Goal: Task Accomplishment & Management: Complete application form

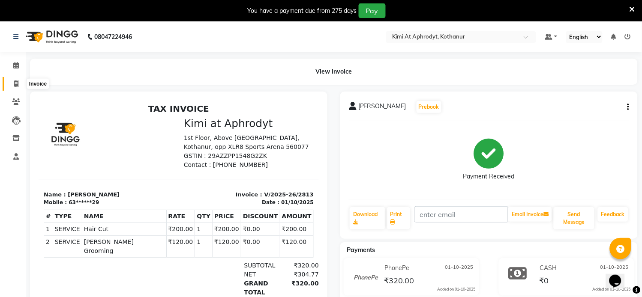
click at [11, 86] on span at bounding box center [16, 84] width 15 height 10
select select "service"
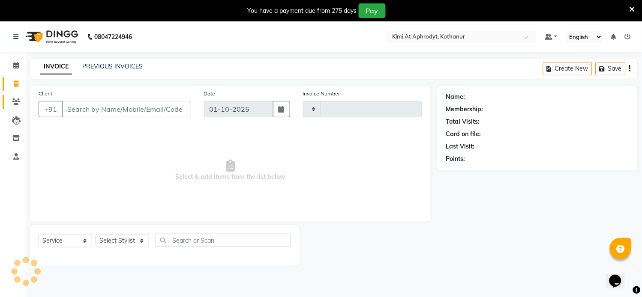
scroll to position [21, 0]
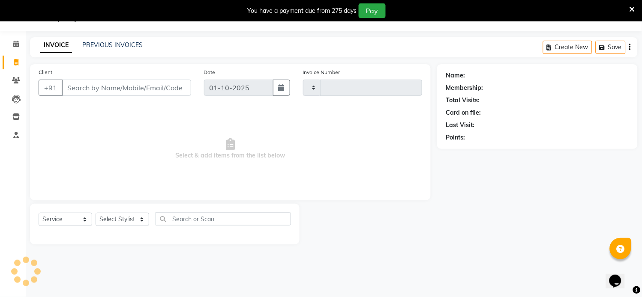
type input "2814"
select select "7401"
click at [93, 89] on input "Client" at bounding box center [126, 88] width 129 height 16
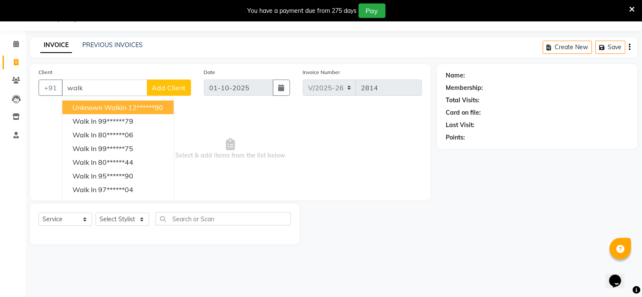
click at [118, 108] on span "Unknown Walkin" at bounding box center [99, 107] width 54 height 9
type input "12******90"
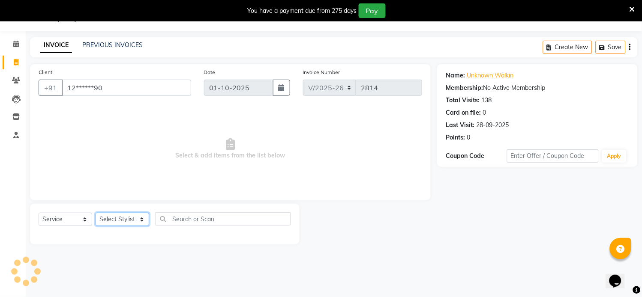
click at [135, 224] on select "Select Stylist [PERSON_NAME] Hriatpuii [PERSON_NAME] Kimi manager id [PERSON_NA…" at bounding box center [123, 219] width 54 height 13
select select "85520"
click at [96, 213] on select "Select Stylist [PERSON_NAME] Hriatpuii [PERSON_NAME] Kimi manager id [PERSON_NA…" at bounding box center [123, 219] width 54 height 13
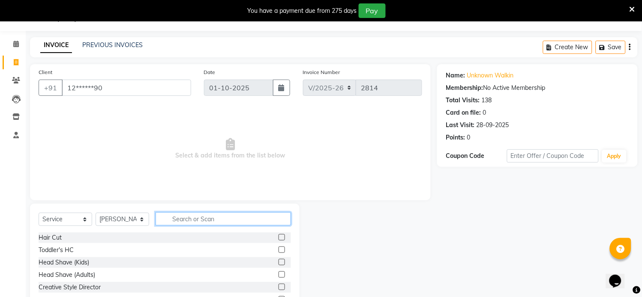
click at [209, 222] on input "text" at bounding box center [223, 219] width 135 height 13
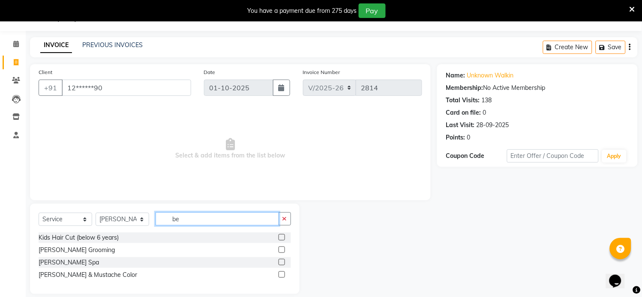
type input "be"
click at [279, 251] on label at bounding box center [282, 250] width 6 height 6
click at [279, 251] on input "checkbox" at bounding box center [282, 251] width 6 height 6
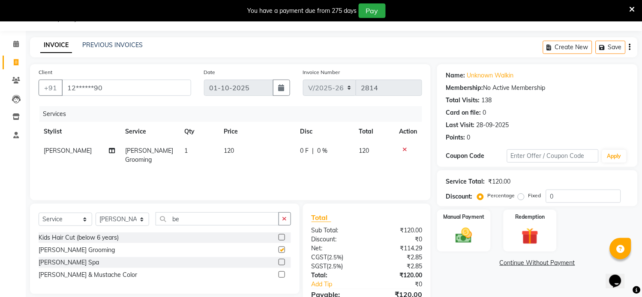
checkbox input "false"
click at [141, 220] on select "Select Stylist [PERSON_NAME] Hriatpuii [PERSON_NAME] Kimi manager id [PERSON_NA…" at bounding box center [123, 219] width 54 height 13
select select "69730"
click at [96, 213] on select "Select Stylist [PERSON_NAME] Hriatpuii [PERSON_NAME] Kimi manager id [PERSON_NA…" at bounding box center [123, 219] width 54 height 13
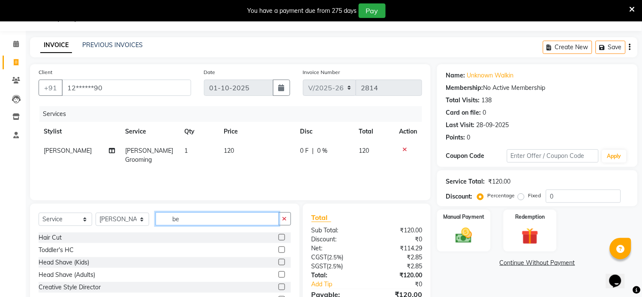
click at [203, 216] on input "be" at bounding box center [217, 219] width 123 height 13
click at [279, 239] on label at bounding box center [282, 237] width 6 height 6
click at [279, 239] on input "checkbox" at bounding box center [282, 238] width 6 height 6
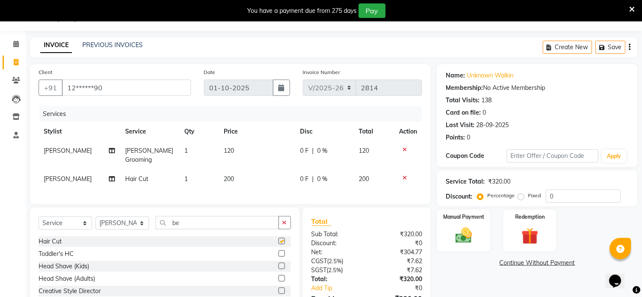
checkbox input "false"
click at [467, 238] on img at bounding box center [464, 236] width 28 height 20
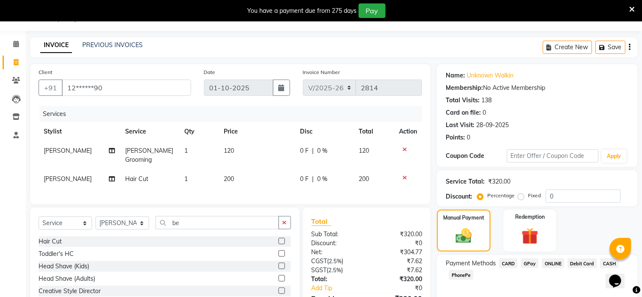
click at [510, 262] on span "CARD" at bounding box center [508, 264] width 18 height 10
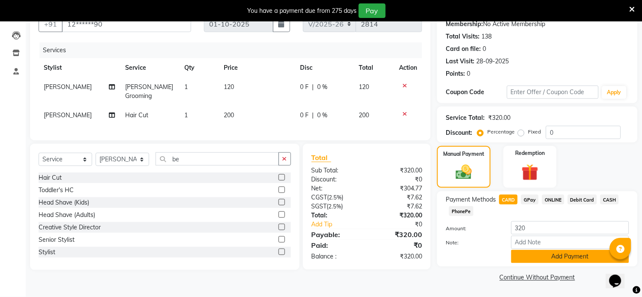
click at [543, 256] on button "Add Payment" at bounding box center [570, 256] width 118 height 13
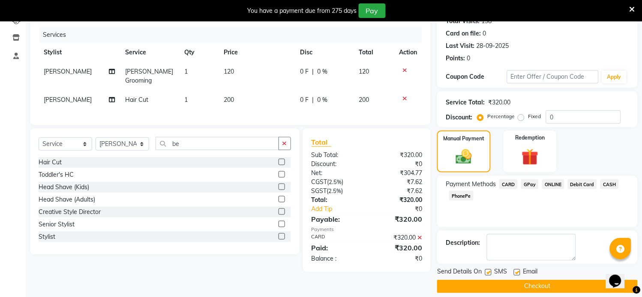
scroll to position [109, 0]
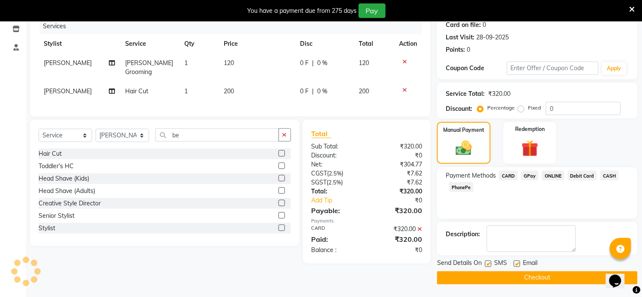
click at [534, 279] on button "Checkout" at bounding box center [537, 278] width 201 height 13
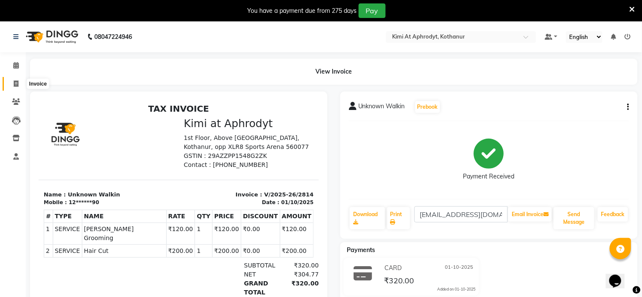
click at [15, 80] on span at bounding box center [16, 84] width 15 height 10
select select "service"
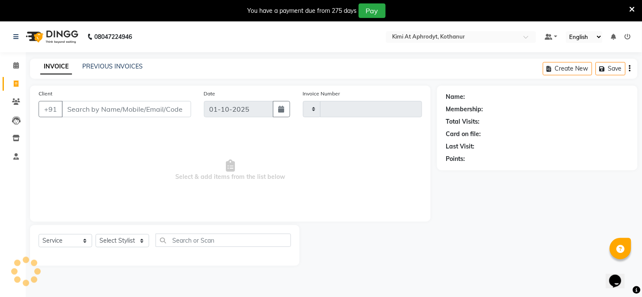
type input "2815"
select select "7401"
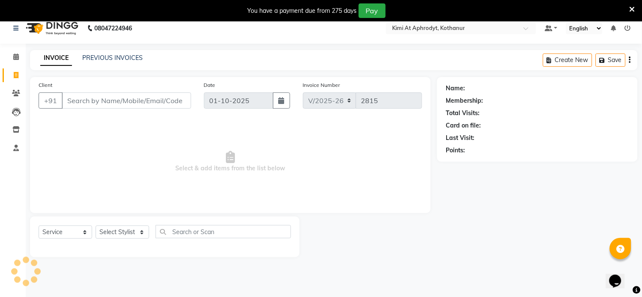
scroll to position [21, 0]
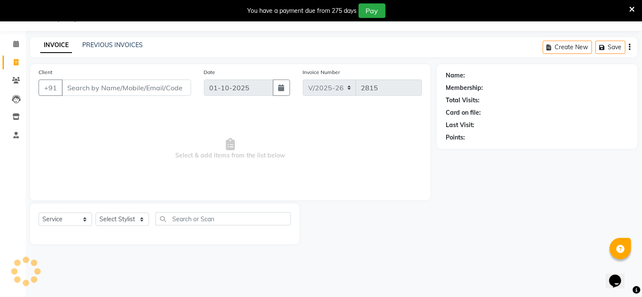
click at [88, 87] on input "Client" at bounding box center [126, 88] width 129 height 16
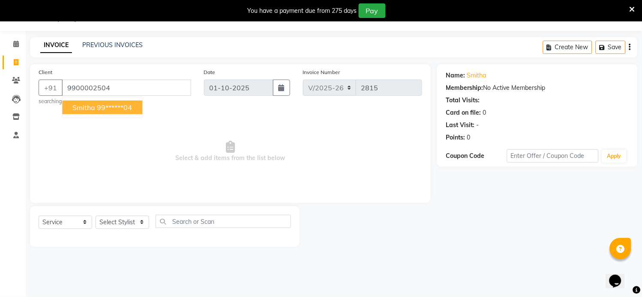
click at [106, 106] on ngb-highlight "99******04" at bounding box center [114, 107] width 35 height 9
type input "99******04"
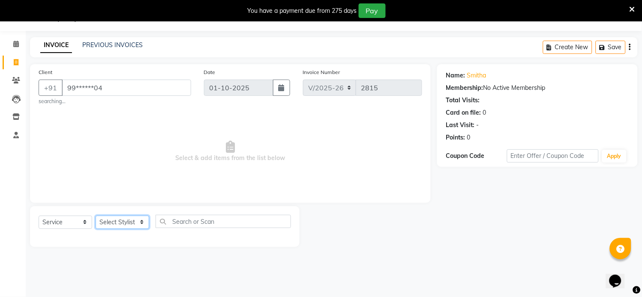
click at [104, 219] on select "Select Stylist [PERSON_NAME] Hriatpuii [PERSON_NAME] Kimi manager id [PERSON_NA…" at bounding box center [123, 222] width 54 height 13
select select "69729"
click at [96, 216] on select "Select Stylist [PERSON_NAME] Hriatpuii [PERSON_NAME] Kimi manager id [PERSON_NA…" at bounding box center [123, 222] width 54 height 13
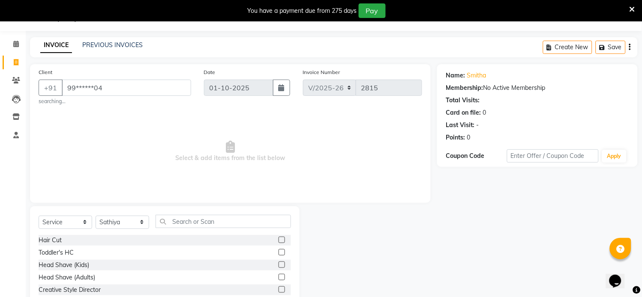
click at [279, 240] on label at bounding box center [282, 240] width 6 height 6
click at [279, 240] on input "checkbox" at bounding box center [282, 241] width 6 height 6
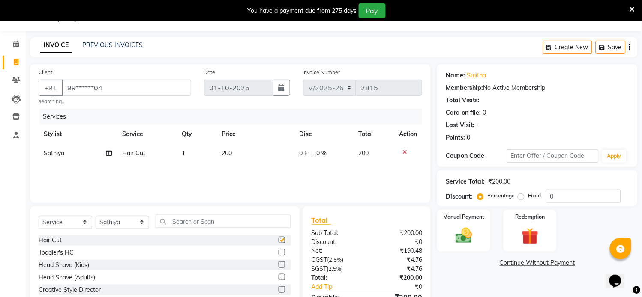
checkbox input "false"
click at [227, 225] on input "text" at bounding box center [223, 221] width 135 height 13
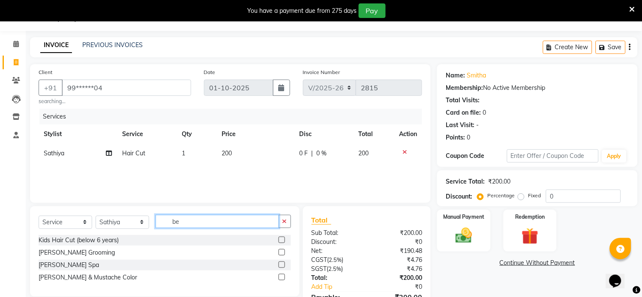
type input "be"
click at [281, 254] on label at bounding box center [282, 252] width 6 height 6
click at [281, 254] on input "checkbox" at bounding box center [282, 253] width 6 height 6
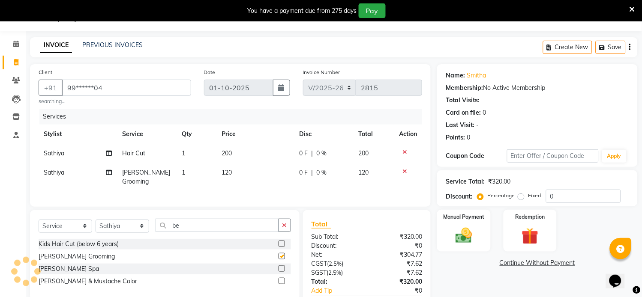
checkbox input "false"
click at [206, 226] on input "be" at bounding box center [217, 225] width 123 height 13
type input "b"
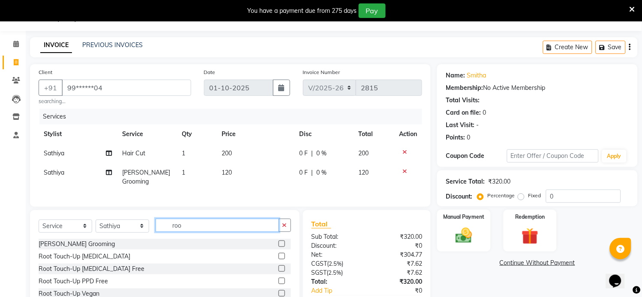
type input "roo"
click at [283, 256] on label at bounding box center [282, 256] width 6 height 6
click at [283, 256] on input "checkbox" at bounding box center [282, 257] width 6 height 6
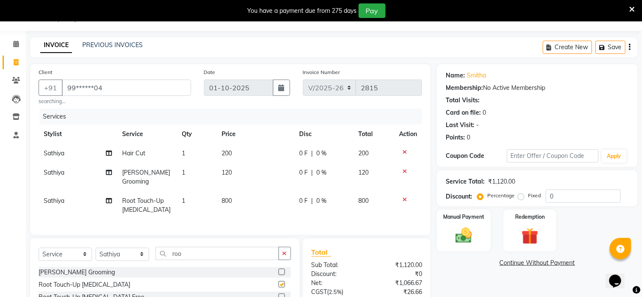
checkbox input "false"
click at [240, 192] on td "800" at bounding box center [256, 206] width 78 height 28
select select "69729"
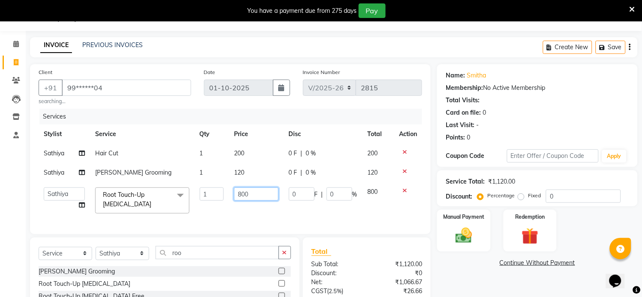
click at [251, 195] on input "800" at bounding box center [256, 194] width 44 height 13
type input "8"
type input "1000"
click at [255, 215] on div "Services Stylist Service Qty Price Disc Total Action Sathiya Hair Cut 1 200 0 F…" at bounding box center [231, 167] width 384 height 117
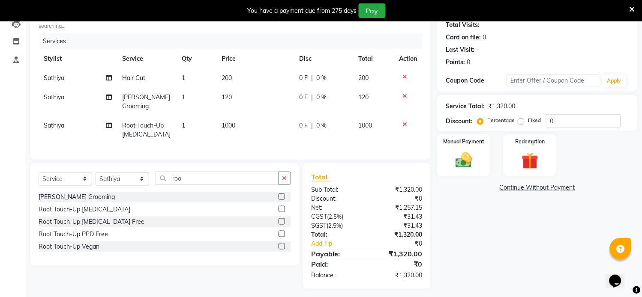
scroll to position [101, 0]
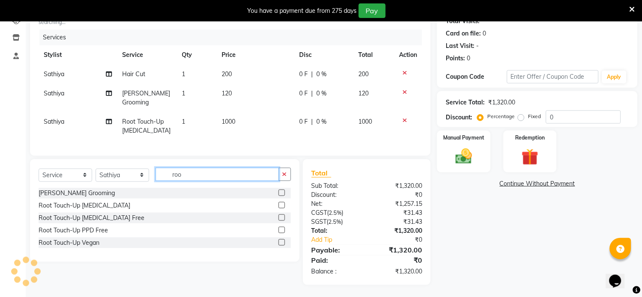
click at [198, 177] on input "roo" at bounding box center [217, 174] width 123 height 13
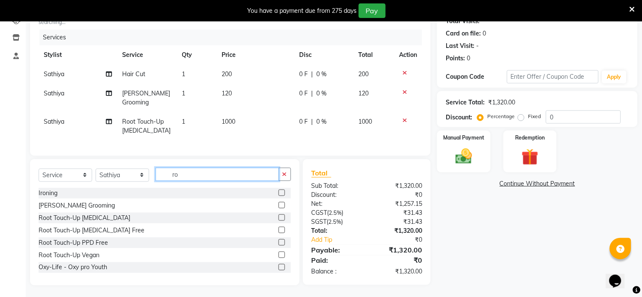
type input "r"
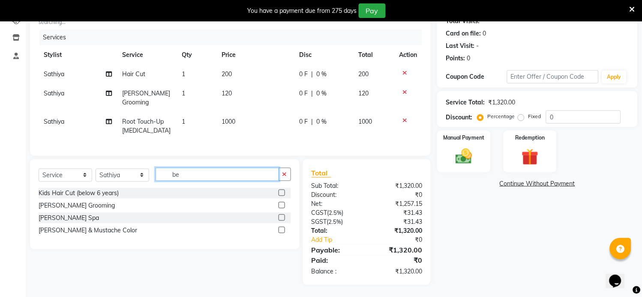
type input "be"
click at [282, 231] on label at bounding box center [282, 230] width 6 height 6
click at [282, 231] on input "checkbox" at bounding box center [282, 231] width 6 height 6
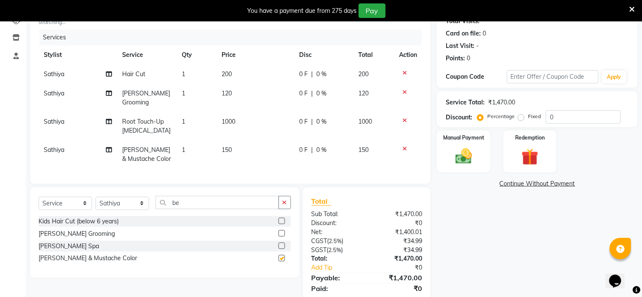
checkbox input "false"
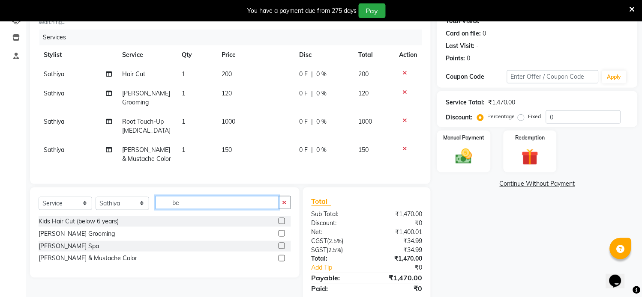
click at [183, 205] on input "be" at bounding box center [217, 202] width 123 height 13
type input "b"
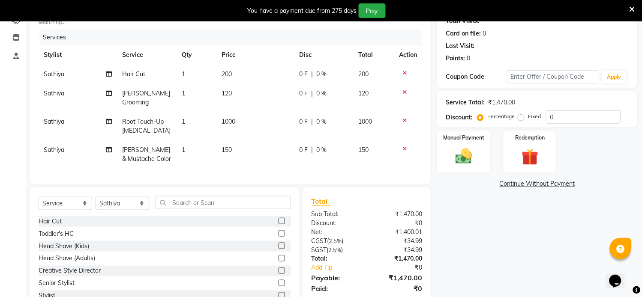
click at [279, 221] on label at bounding box center [282, 221] width 6 height 6
click at [279, 221] on input "checkbox" at bounding box center [282, 222] width 6 height 6
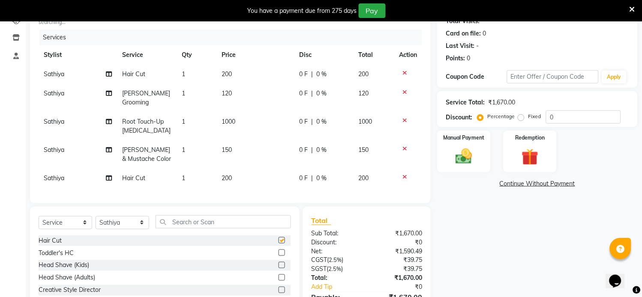
checkbox input "false"
click at [473, 152] on img at bounding box center [464, 157] width 28 height 20
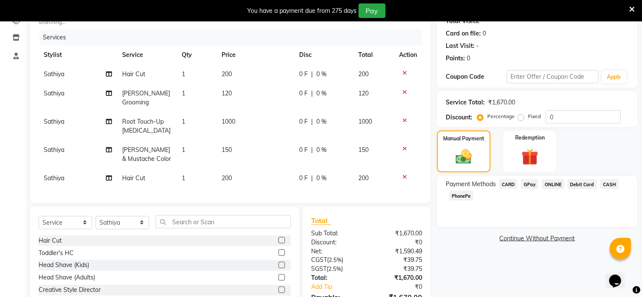
click at [607, 180] on span "CASH" at bounding box center [609, 185] width 18 height 10
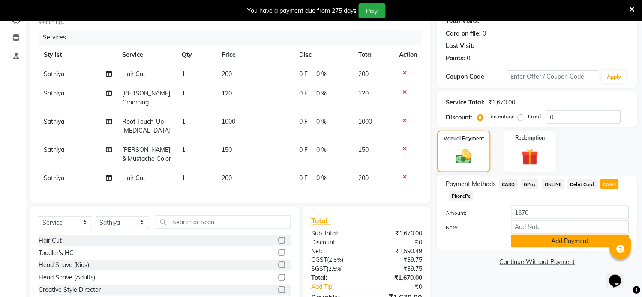
click at [556, 239] on button "Add Payment" at bounding box center [570, 241] width 118 height 13
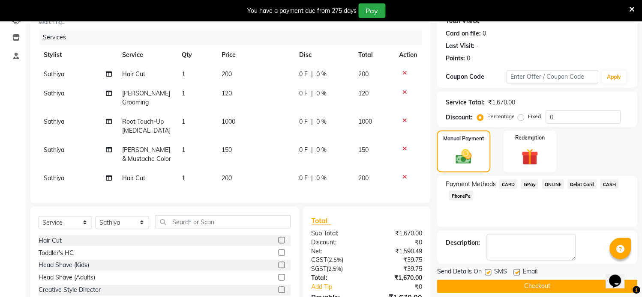
scroll to position [178, 0]
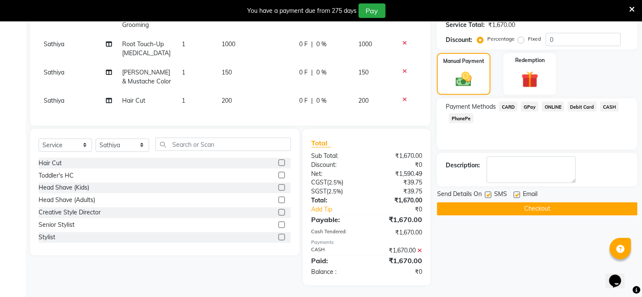
click at [538, 211] on button "Checkout" at bounding box center [537, 209] width 201 height 13
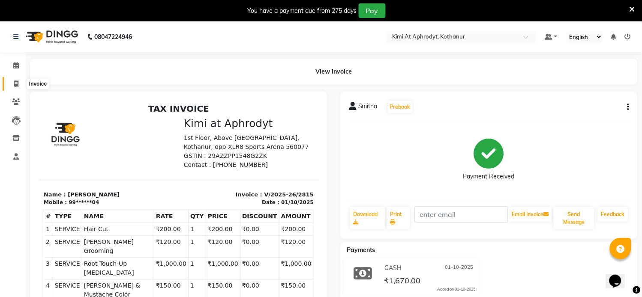
click at [15, 83] on icon at bounding box center [16, 84] width 5 height 6
select select "service"
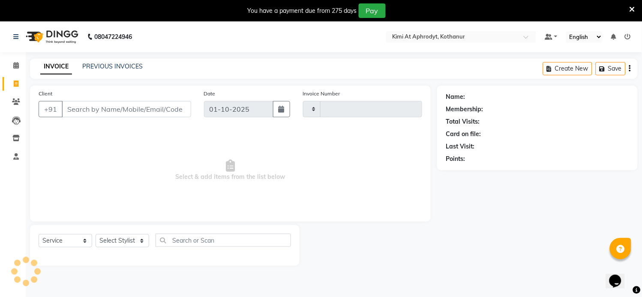
scroll to position [21, 0]
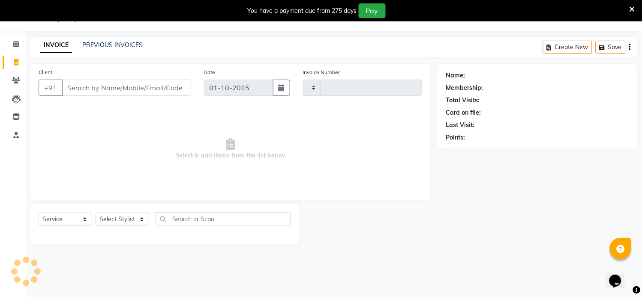
type input "2816"
select select "7401"
click at [89, 86] on input "Client" at bounding box center [126, 88] width 129 height 16
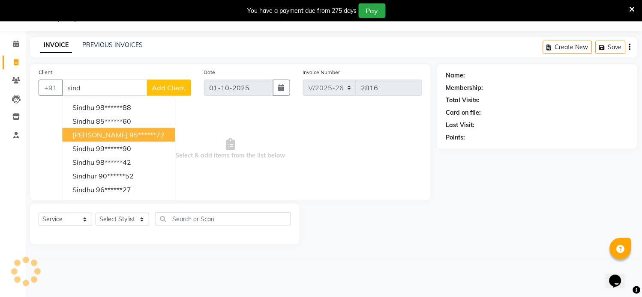
click at [109, 135] on span "[PERSON_NAME]" at bounding box center [99, 135] width 55 height 9
type input "95******72"
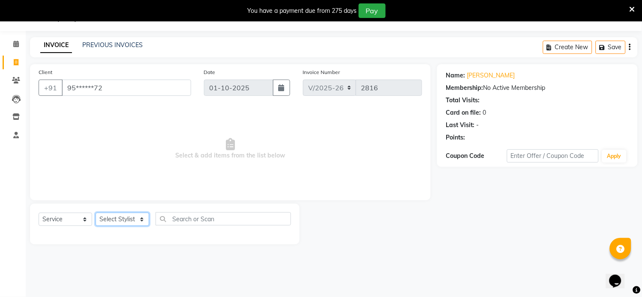
click at [132, 221] on select "Select Stylist [PERSON_NAME] Hriatpuii [PERSON_NAME] Kimi manager id [PERSON_NA…" at bounding box center [123, 219] width 54 height 13
select select "85520"
click at [96, 213] on select "Select Stylist [PERSON_NAME] Hriatpuii [PERSON_NAME] Kimi manager id [PERSON_NA…" at bounding box center [123, 219] width 54 height 13
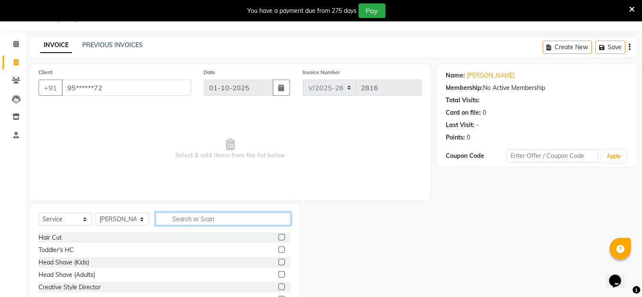
click at [199, 222] on input "text" at bounding box center [223, 219] width 135 height 13
type input "f"
click at [279, 239] on label at bounding box center [282, 237] width 6 height 6
click at [279, 239] on input "checkbox" at bounding box center [282, 238] width 6 height 6
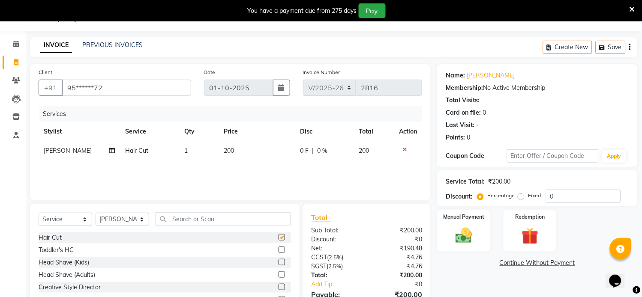
checkbox input "false"
click at [240, 147] on td "200" at bounding box center [257, 150] width 76 height 19
select select "85520"
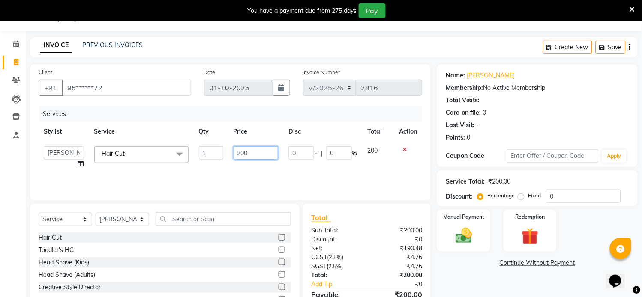
click at [261, 150] on input "200" at bounding box center [256, 153] width 45 height 13
type input "2"
type input "650"
click at [254, 168] on div "Services Stylist Service Qty Price Disc Total Action [PERSON_NAME] Hriatpuii [P…" at bounding box center [231, 149] width 384 height 86
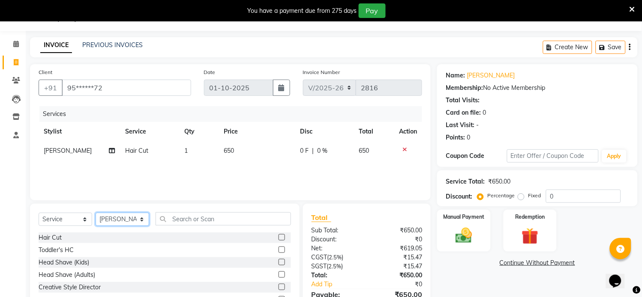
click at [145, 217] on select "Select Stylist [PERSON_NAME] Hriatpuii [PERSON_NAME] Kimi manager id [PERSON_NA…" at bounding box center [123, 219] width 54 height 13
select select "69728"
click at [96, 213] on select "Select Stylist [PERSON_NAME] Hriatpuii [PERSON_NAME] Kimi manager id [PERSON_NA…" at bounding box center [123, 219] width 54 height 13
click at [279, 236] on label at bounding box center [282, 237] width 6 height 6
click at [279, 236] on input "checkbox" at bounding box center [282, 238] width 6 height 6
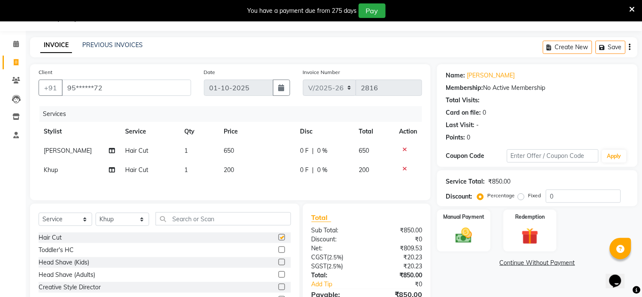
checkbox input "false"
click at [234, 169] on td "200" at bounding box center [257, 170] width 76 height 19
select select "69728"
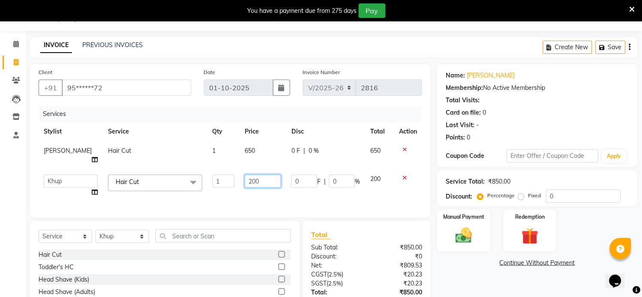
click at [264, 175] on input "200" at bounding box center [263, 181] width 36 height 13
type input "2"
type input "650"
click at [270, 186] on div "Services Stylist Service Qty Price Disc Total Action [PERSON_NAME] Hair Cut 1 6…" at bounding box center [231, 157] width 384 height 103
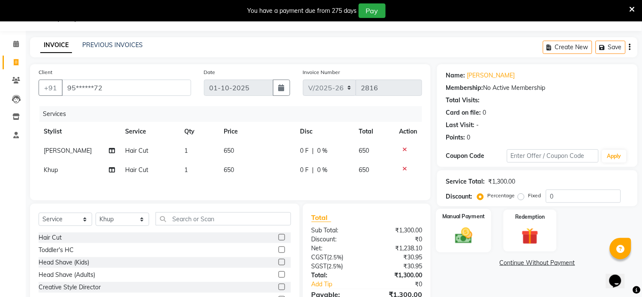
click at [470, 225] on div "Manual Payment" at bounding box center [463, 231] width 55 height 44
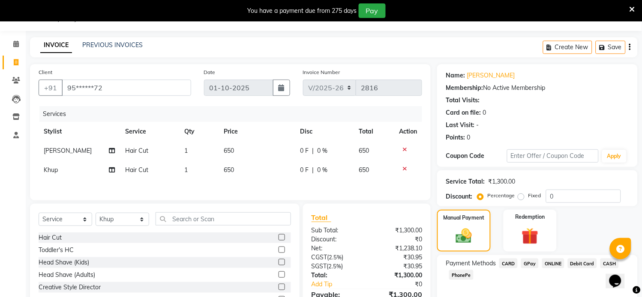
click at [512, 264] on span "CARD" at bounding box center [508, 264] width 18 height 10
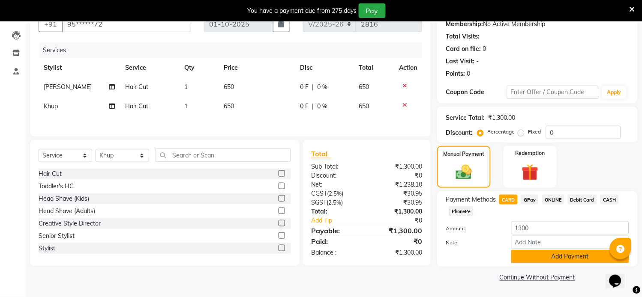
click at [545, 258] on button "Add Payment" at bounding box center [570, 256] width 118 height 13
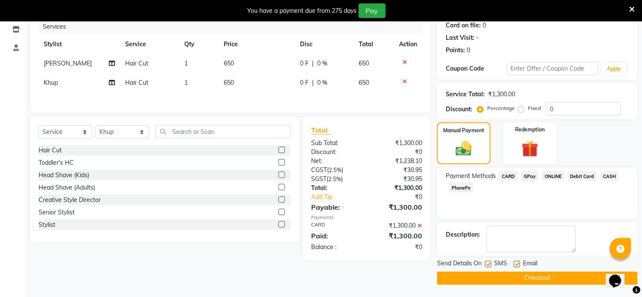
scroll to position [109, 0]
click at [545, 276] on button "Checkout" at bounding box center [537, 278] width 201 height 13
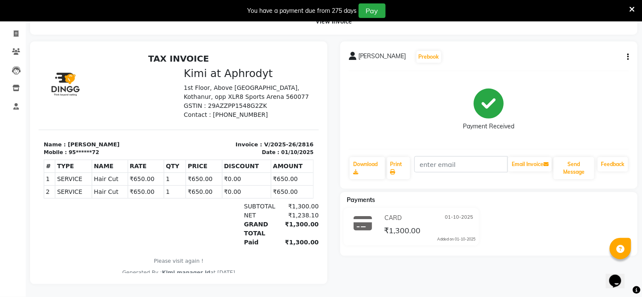
click at [66, 228] on div at bounding box center [88, 224] width 90 height 45
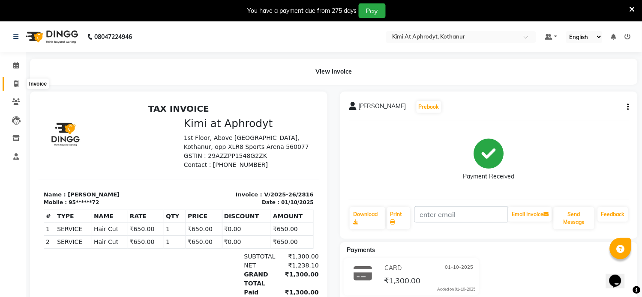
click at [12, 83] on span at bounding box center [16, 84] width 15 height 10
select select "service"
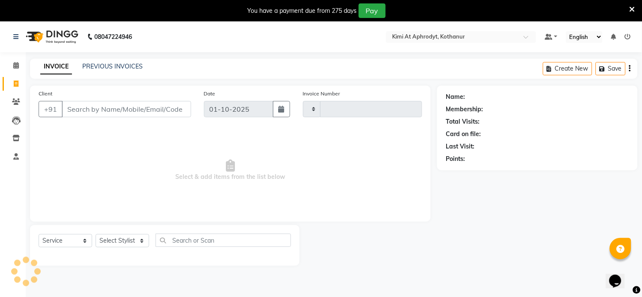
type input "2817"
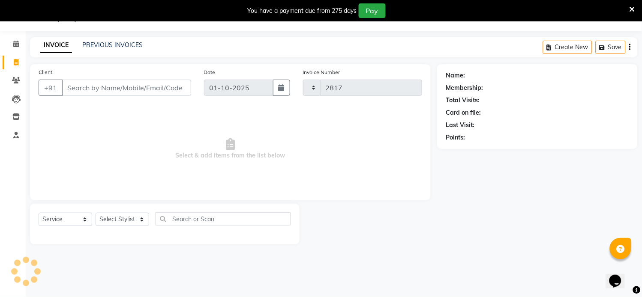
select select "7401"
click at [88, 92] on input "Client" at bounding box center [126, 88] width 129 height 16
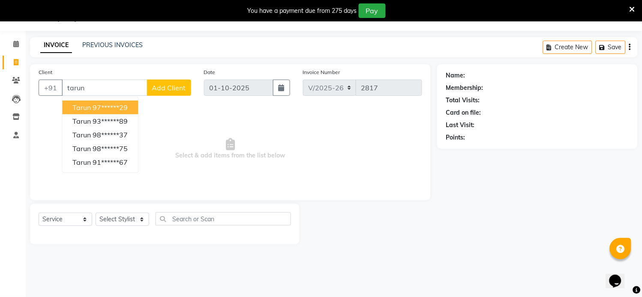
type input "tarun"
